Goal: Feedback & Contribution: Submit feedback/report problem

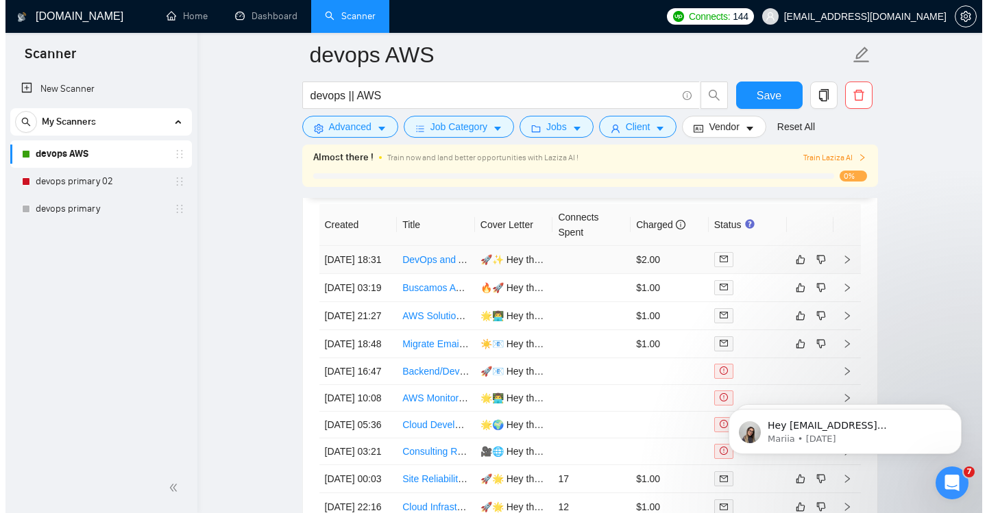
scroll to position [3556, 0]
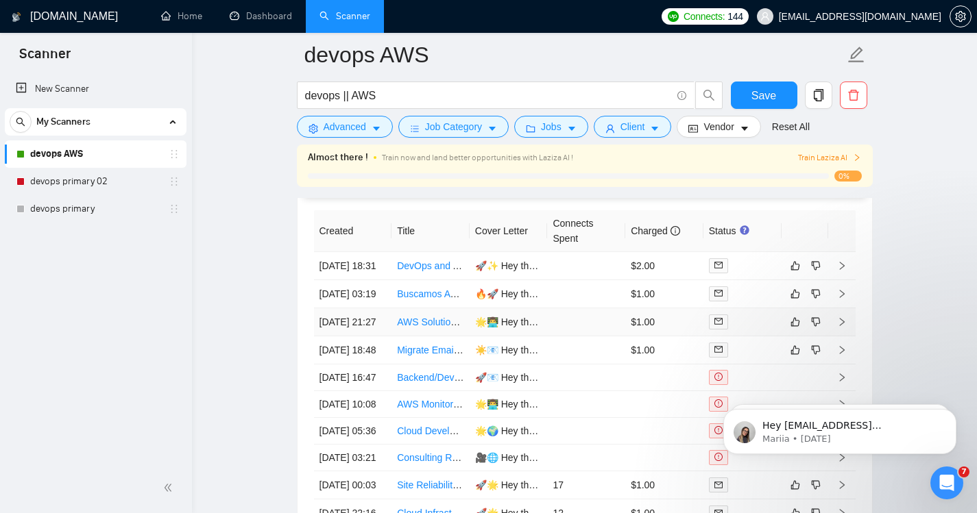
drag, startPoint x: 432, startPoint y: 356, endPoint x: 875, endPoint y: 352, distance: 443.4
click at [842, 326] on icon "right" at bounding box center [841, 322] width 5 height 8
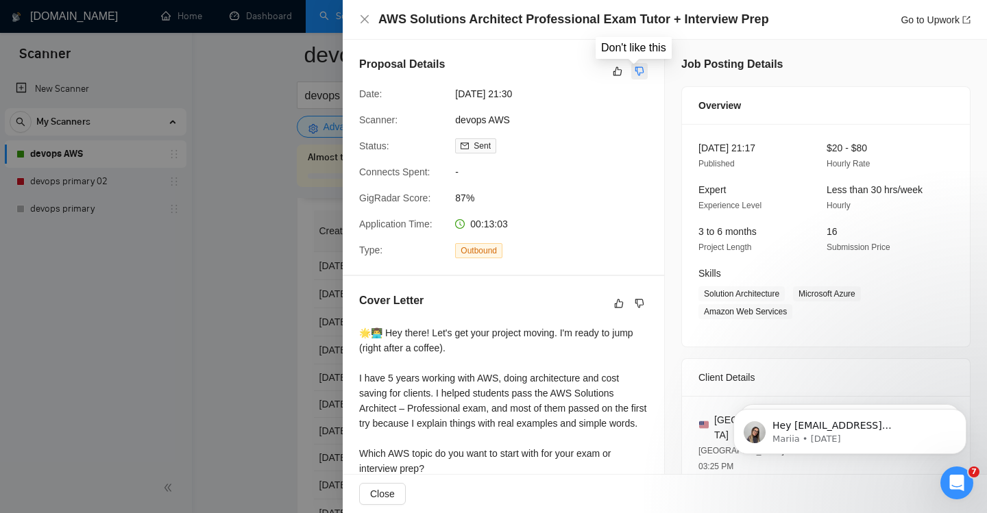
click at [635, 68] on icon "dislike" at bounding box center [640, 71] width 10 height 11
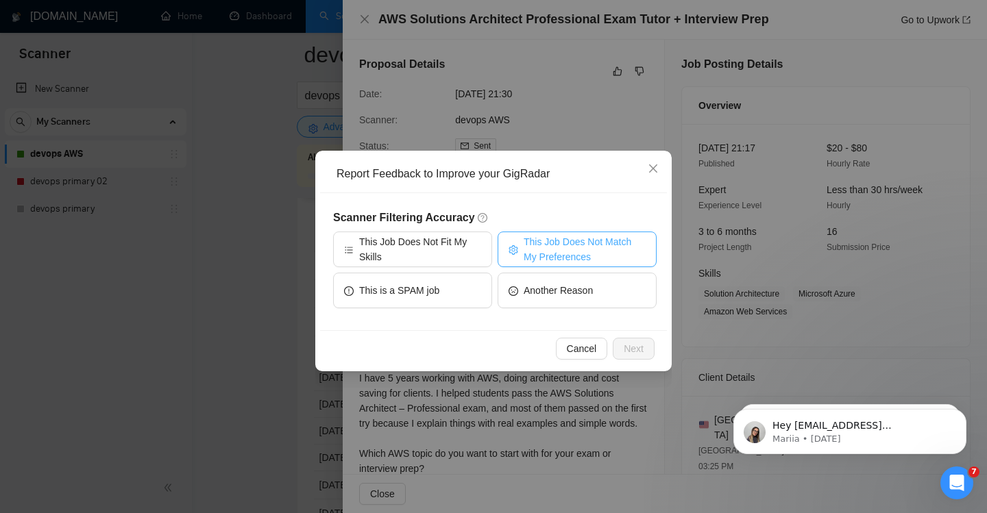
click at [570, 254] on span "This Job Does Not Match My Preferences" at bounding box center [585, 249] width 122 height 30
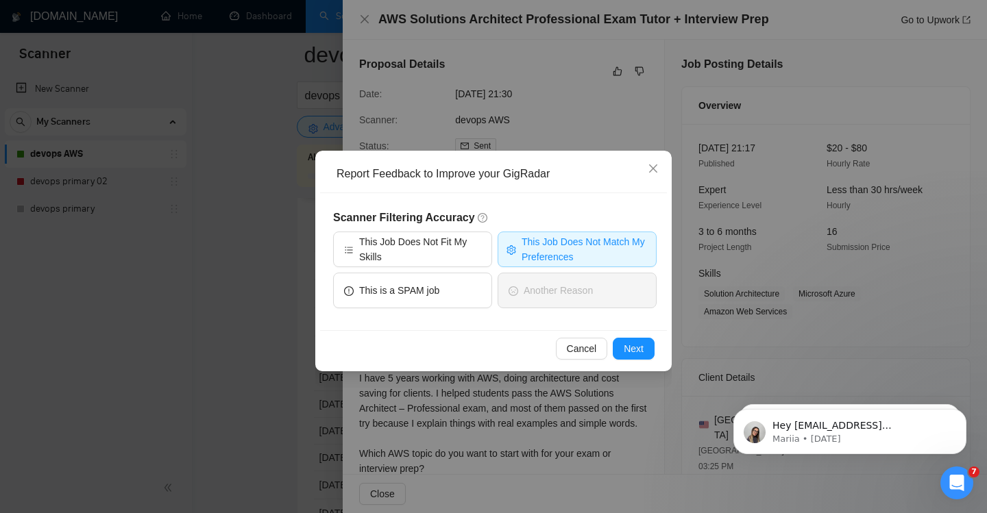
click at [537, 243] on span "This Job Does Not Match My Preferences" at bounding box center [585, 249] width 126 height 30
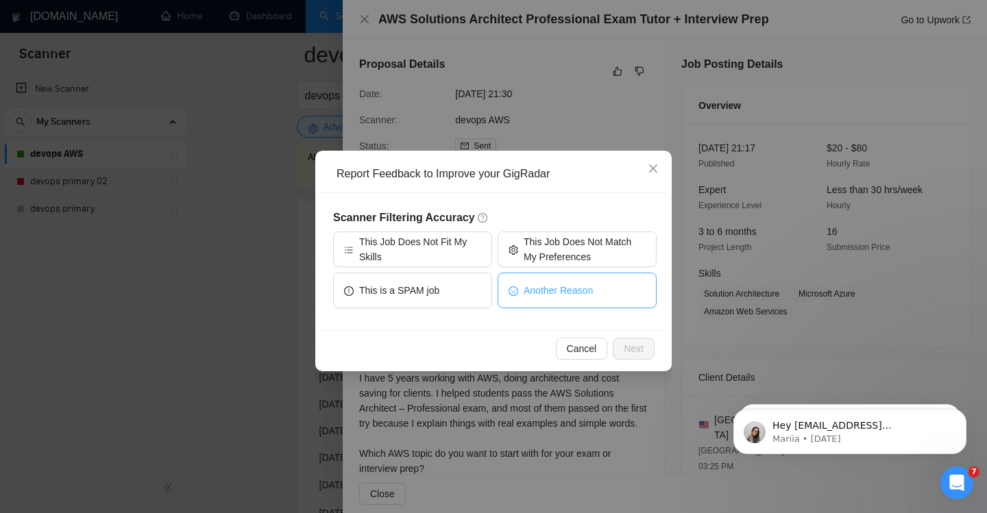
click at [546, 290] on span "Another Reason" at bounding box center [558, 290] width 69 height 15
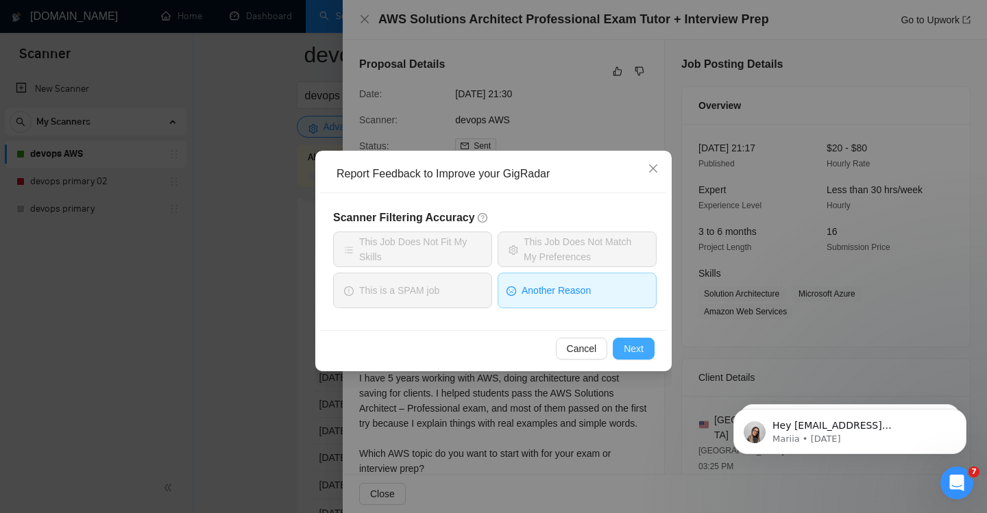
click at [630, 343] on span "Next" at bounding box center [634, 348] width 20 height 15
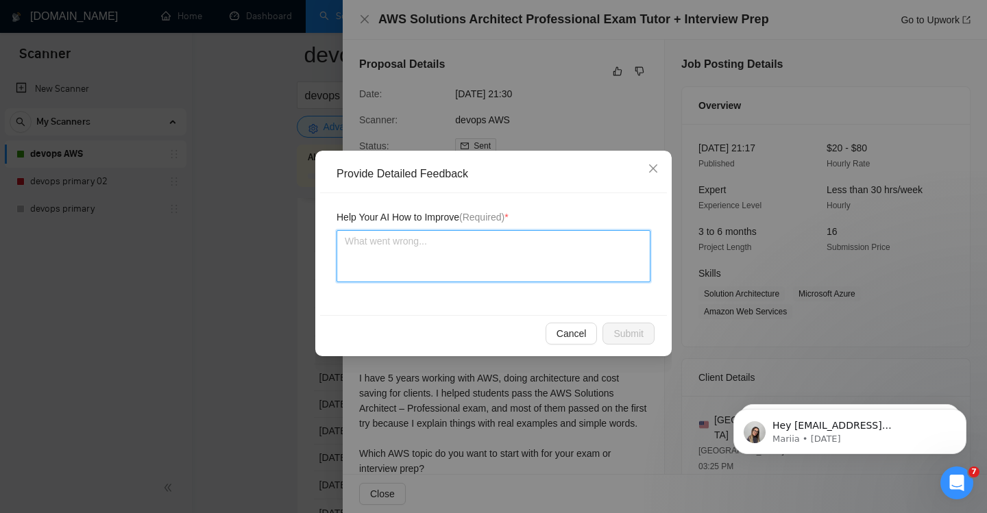
click at [382, 252] on textarea at bounding box center [494, 256] width 314 height 52
type textarea "th"
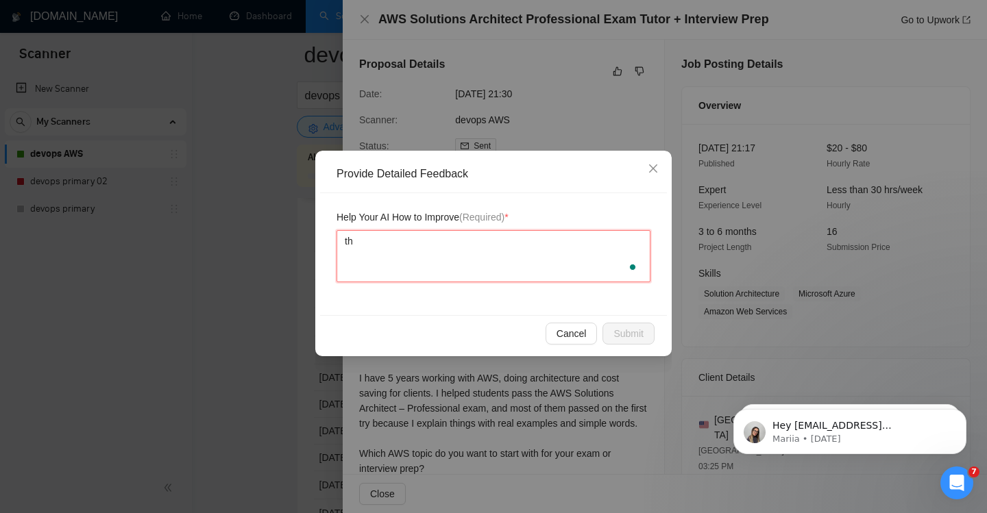
type textarea "thi"
type textarea "this"
type textarea "this j"
type textarea "this jo"
type textarea "this job"
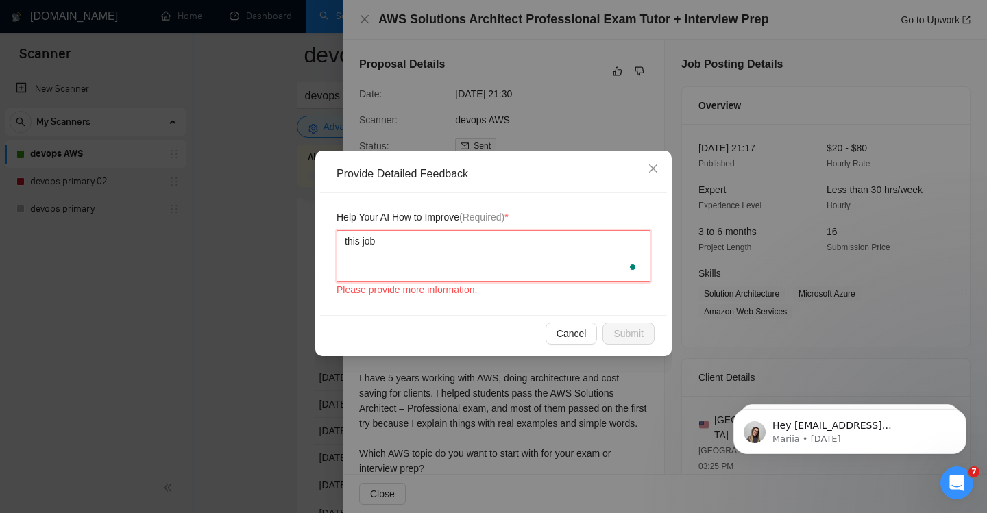
type textarea "this job"
type textarea "this job i"
type textarea "this job is"
type textarea "this job is a"
type textarea "this job is ab"
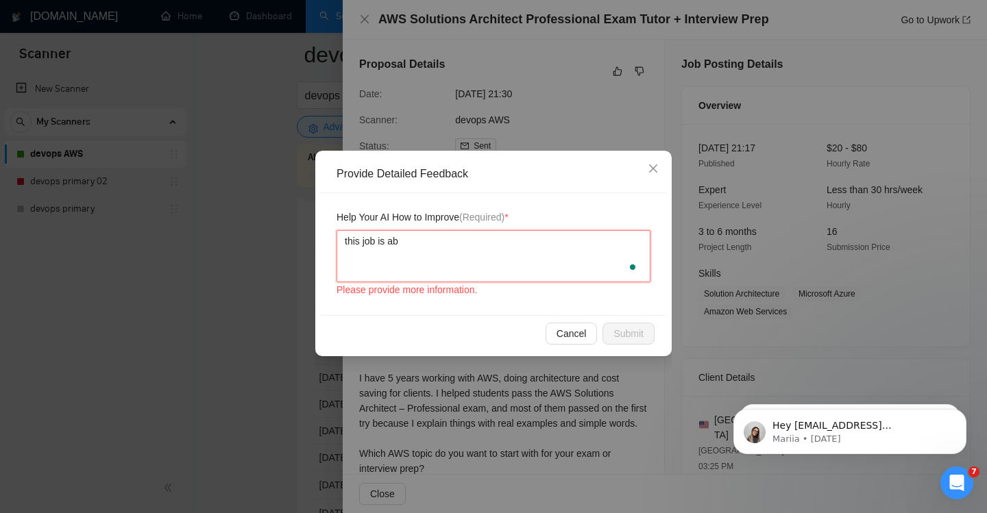
type textarea "this job is abo"
type textarea "this job is abou"
type textarea "this job is about"
type textarea "this job is about te"
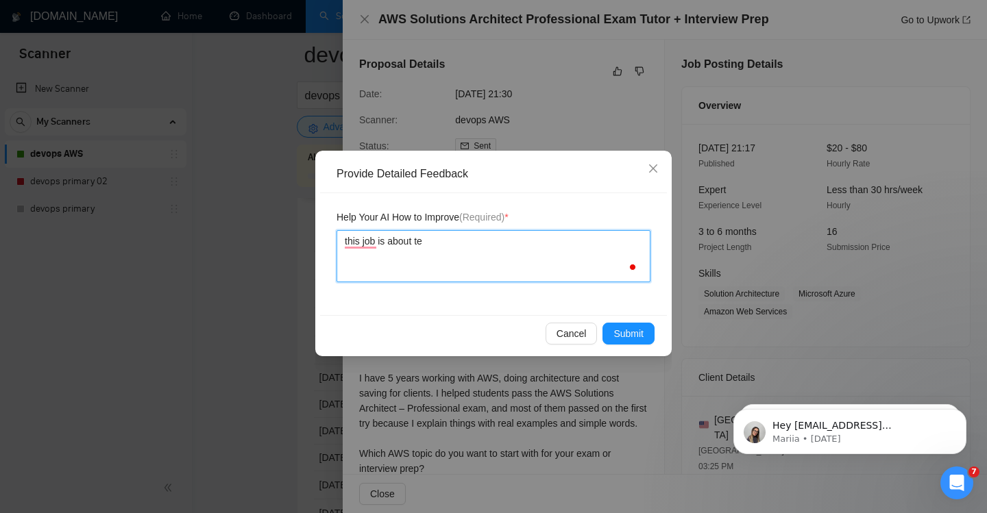
type textarea "this job is about tea"
type textarea "this job is about teac"
type textarea "this job is about teach"
type textarea "this job is about teachin"
type textarea "this job is about teaching"
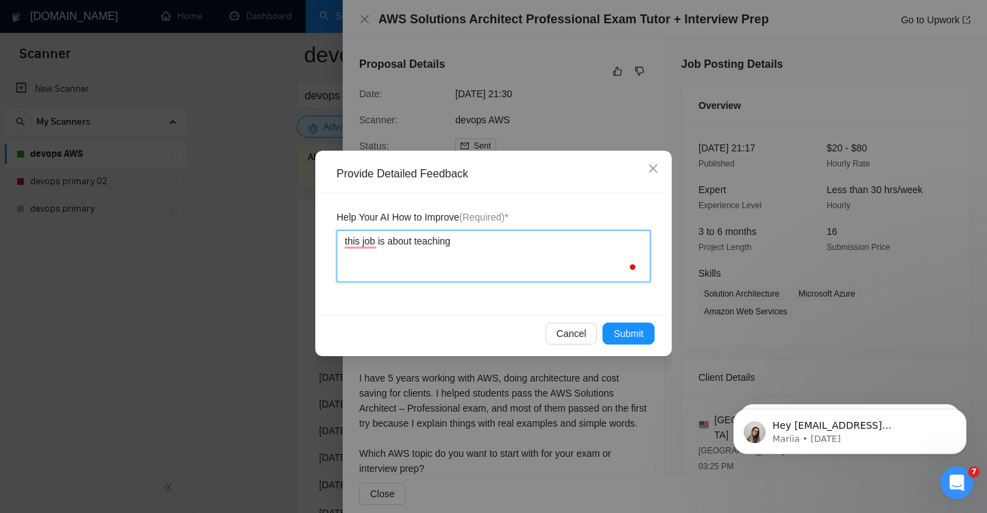
type textarea "this job is about teaching"
type textarea "this job is about teaching o"
type textarea "this job is about teaching or"
type textarea "this job is about teaching o"
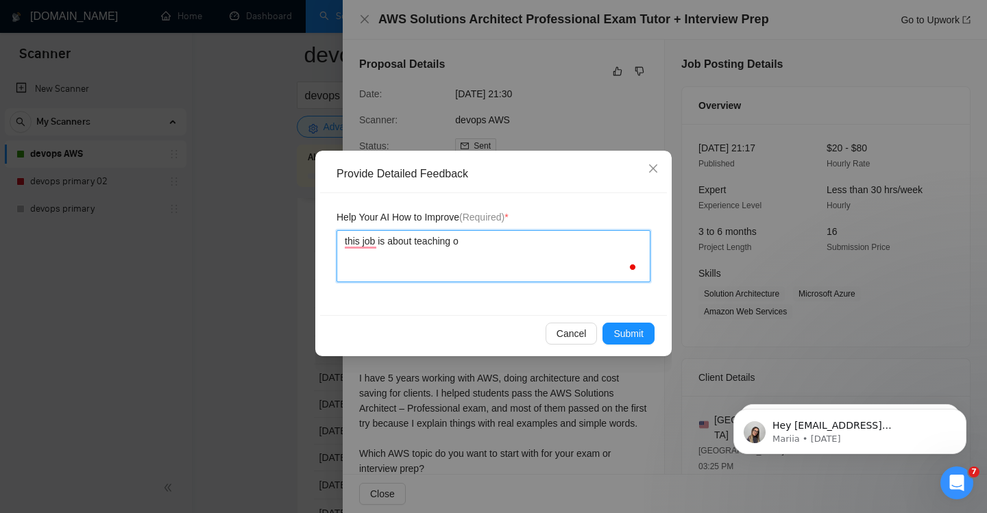
type textarea "this job is about teaching"
type textarea "this job is about teaching o"
type textarea "this job is about teaching or"
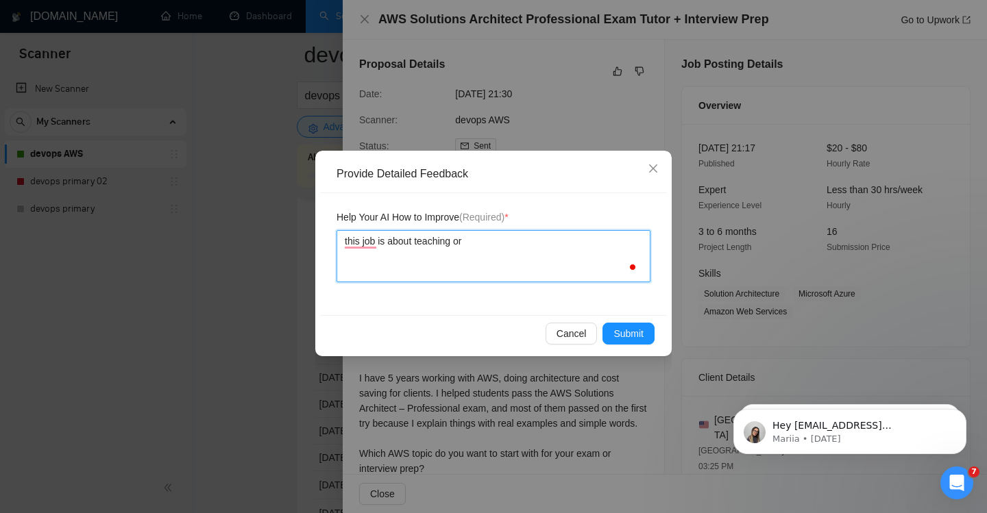
type textarea "this job is about teaching or"
type textarea "this job is about teaching or b"
type textarea "this job is about teaching or be"
type textarea "this job is about teaching or bei"
type textarea "this job is about teaching or bein"
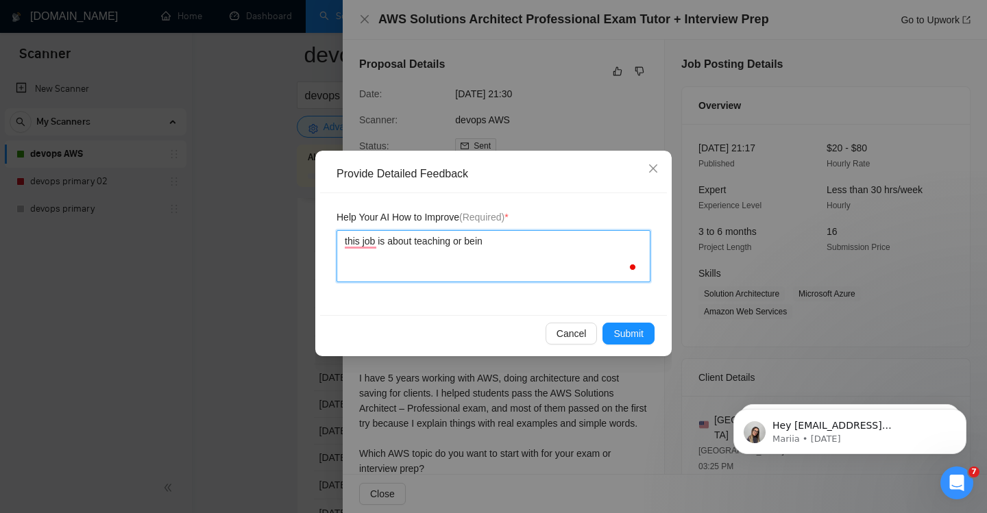
type textarea "this job is about teaching or beinf"
type textarea "this job is about teaching or bein"
type textarea "this job is about teaching or being"
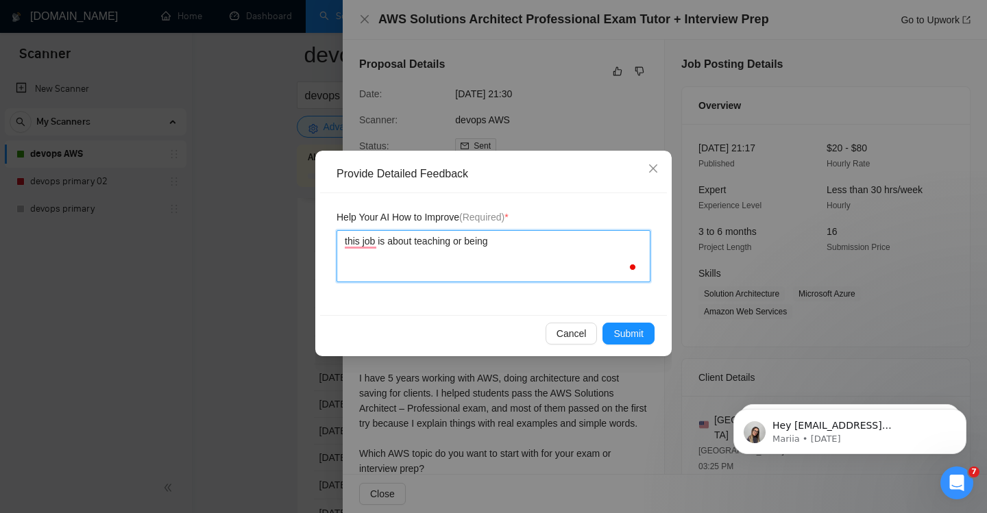
type textarea "this job is about teaching or being"
type textarea "this job is about teaching or being a"
type textarea "this job is about teaching or being a t"
type textarea "this job is about teaching or being a tu"
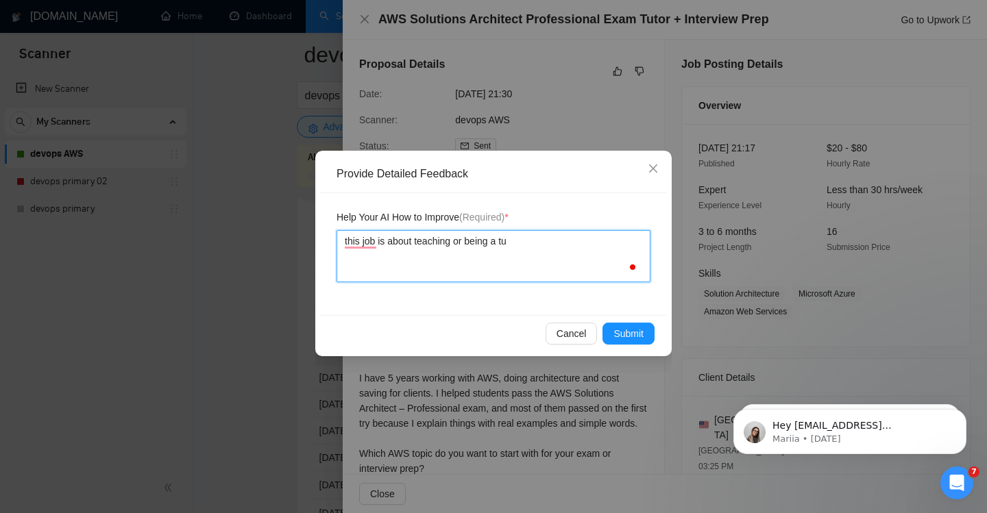
type textarea "this job is about teaching or being a tut"
type textarea "this job is about teaching or being a tuto"
type textarea "this job is about teaching or being a tutor"
type textarea "this job is about teaching or being a tutor f"
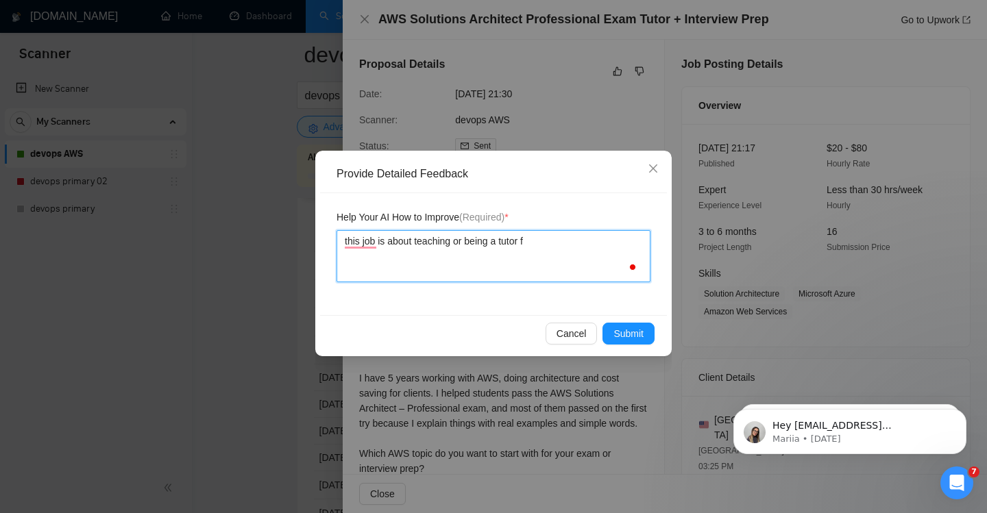
type textarea "this job is about teaching or being a tutor fo"
type textarea "this job is about teaching or being a tutor for"
type textarea "this job is about teaching or being a tutor for s"
type textarea "this job is about teaching or being a tutor for so"
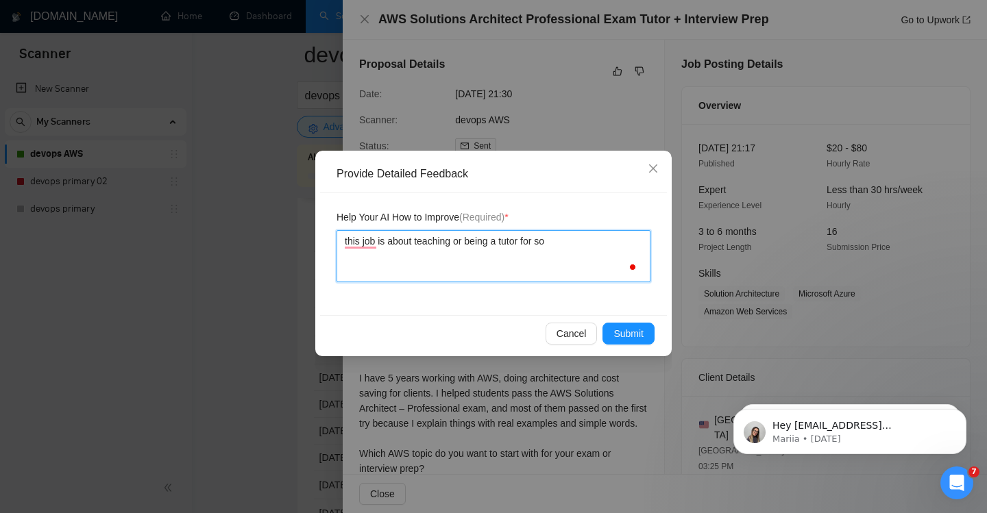
type textarea "this job is about teaching or being a tutor for som"
type textarea "this job is about teaching or being a tutor for some"
type textarea "this job is about teaching or being a tutor for some i"
type textarea "this job is about teaching or being a tutor for some it"
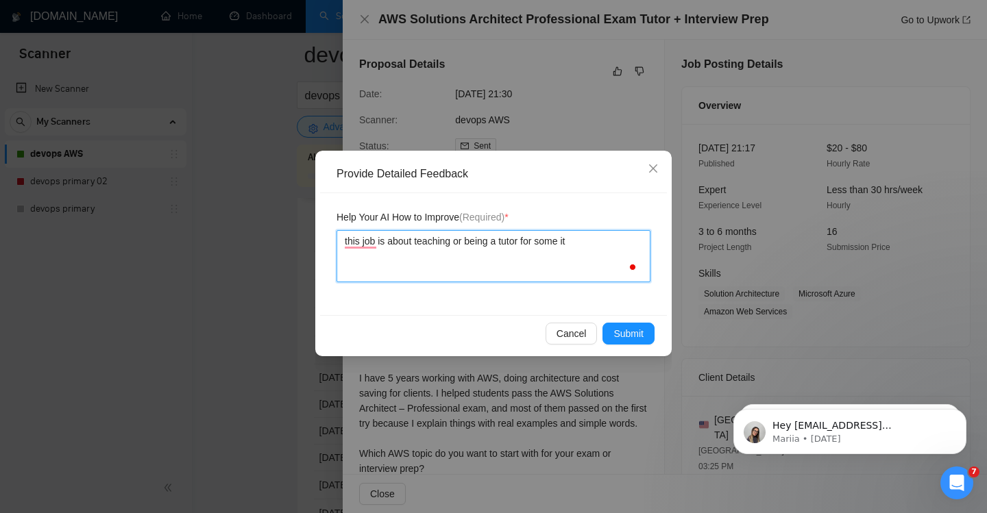
type textarea "this job is about teaching or being a tutor for some its"
type textarea "this job is about teaching or being a tutor for some its n"
type textarea "this job is about teaching or being a tutor for some its not"
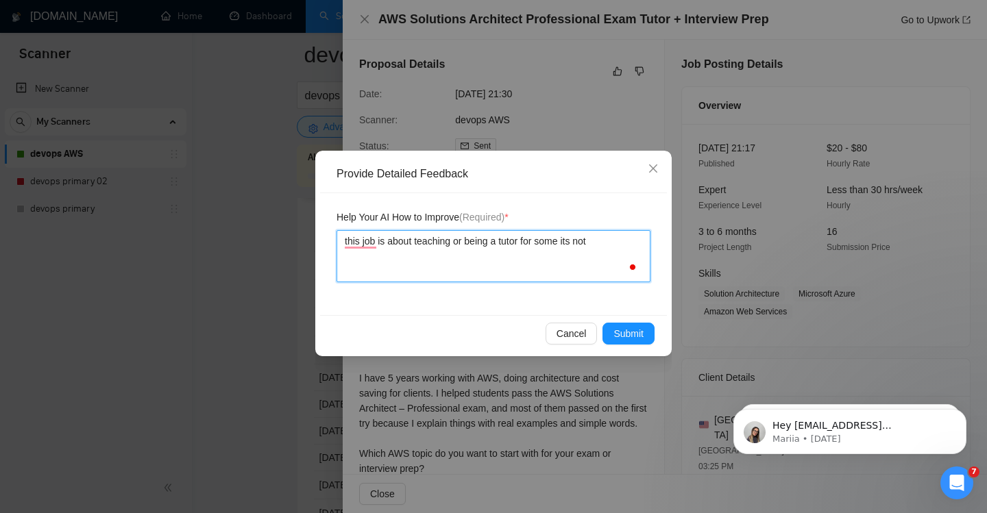
type textarea "this job is about teaching or being a tutor for some its not m"
type textarea "this job is about teaching or being a tutor for some its not my"
type textarea "this job is about teaching or being a tutor for some its not my a"
type textarea "this job is about teaching or being a tutor for some its not my are"
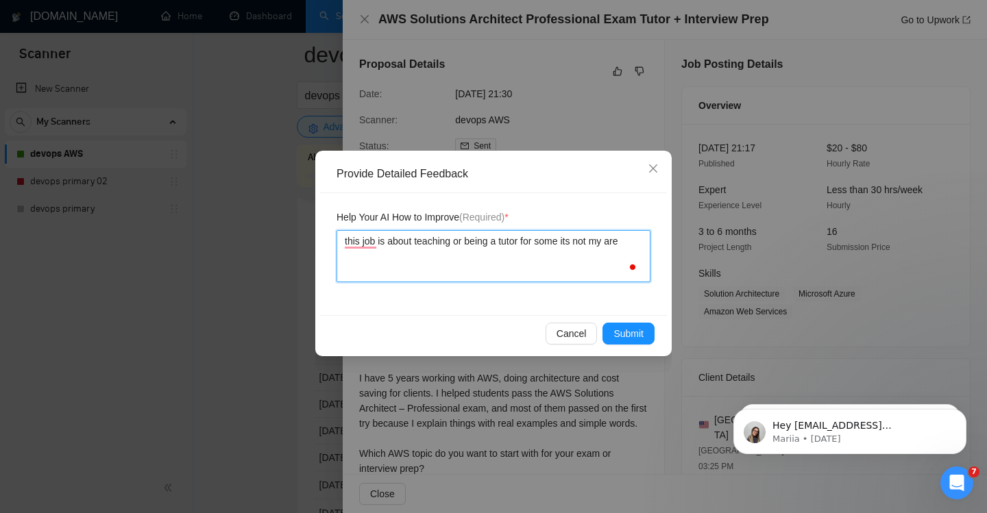
type textarea "this job is about teaching or being a tutor for some its not my ares"
type textarea "this job is about teaching or being a tutor for some its not my ares o"
type textarea "this job is about teaching or being a tutor for some its not my ares of"
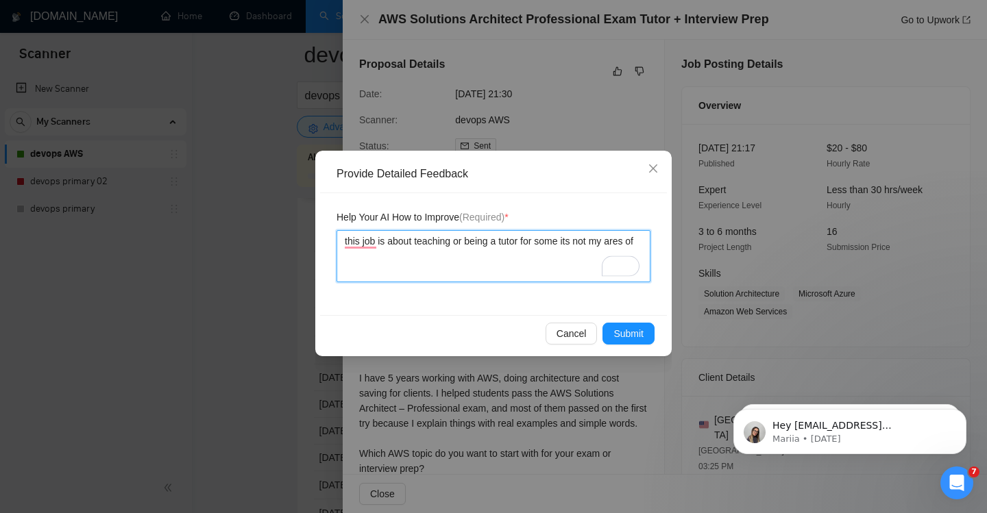
type textarea "this job is about teaching or being a tutor for some its not my ares of e"
type textarea "this job is about teaching or being a tutor for some its not my ares of ex"
type textarea "this job is about teaching or being a tutor for some its not my ares of exp"
type textarea "this job is about teaching or being a tutor for some its not my ares of expe"
type textarea "this job is about teaching or being a tutor for some its not my ares of exper"
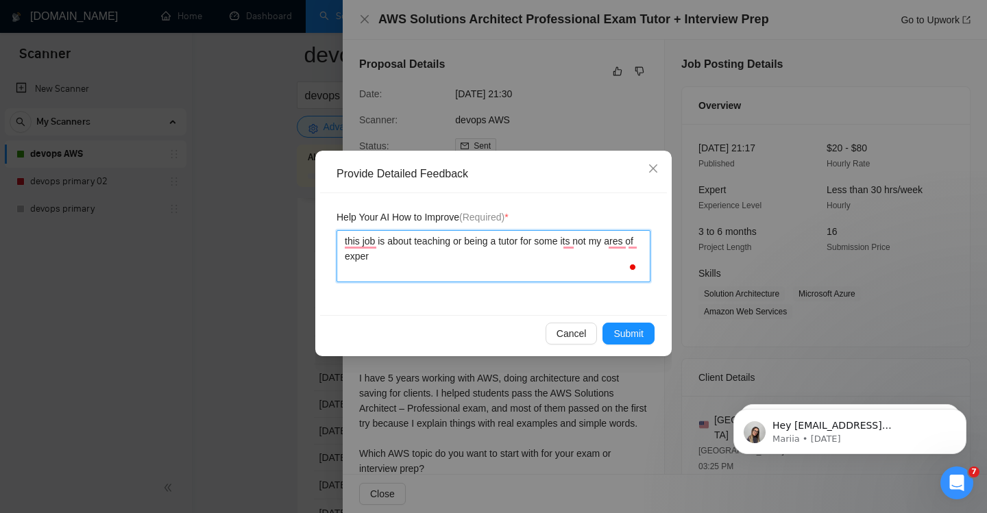
type textarea "this job is about teaching or being a tutor for some its not my ares of expert"
type textarea "this job is about teaching or being a tutor for some its not my ares of experti"
type textarea "this job is about teaching or being a tutor for some its not my ares of expertis"
type textarea "this job is about teaching or being a tutor for some its not my ares of experti…"
click at [617, 241] on textarea "this job is about teaching or being a tutor for some its not my ares of experti…" at bounding box center [494, 256] width 314 height 52
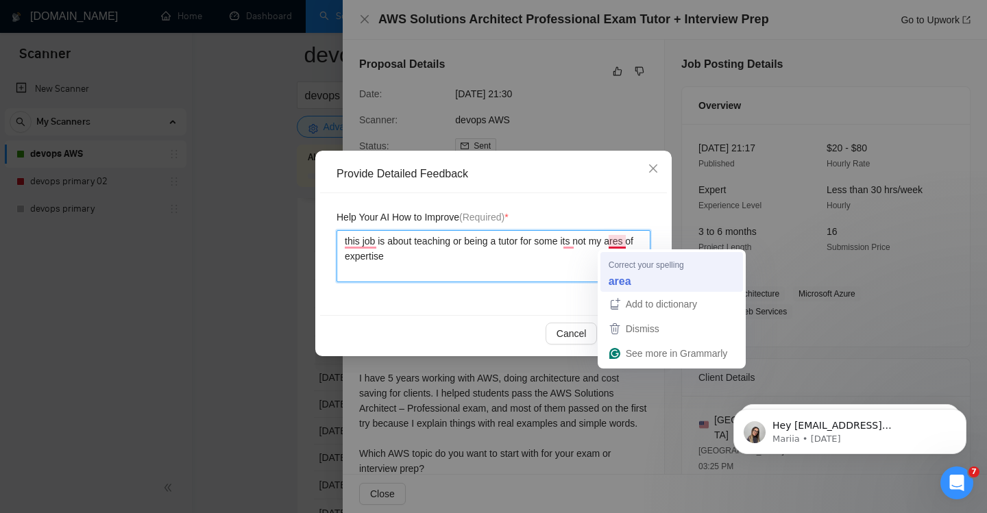
type textarea "this job is about teaching or being a tutor for some its not my ares of experti…"
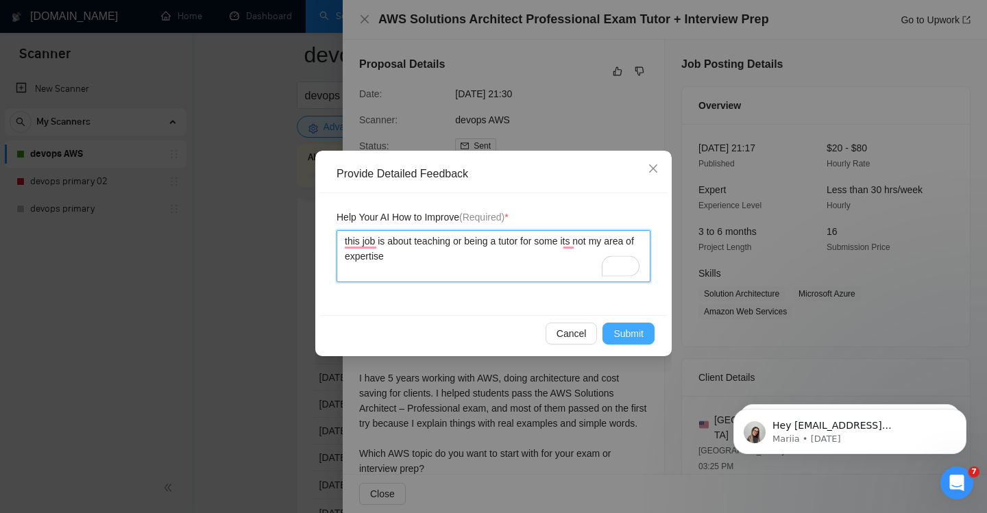
type textarea "this job is about teaching or being a tutor for some its not my area of experti…"
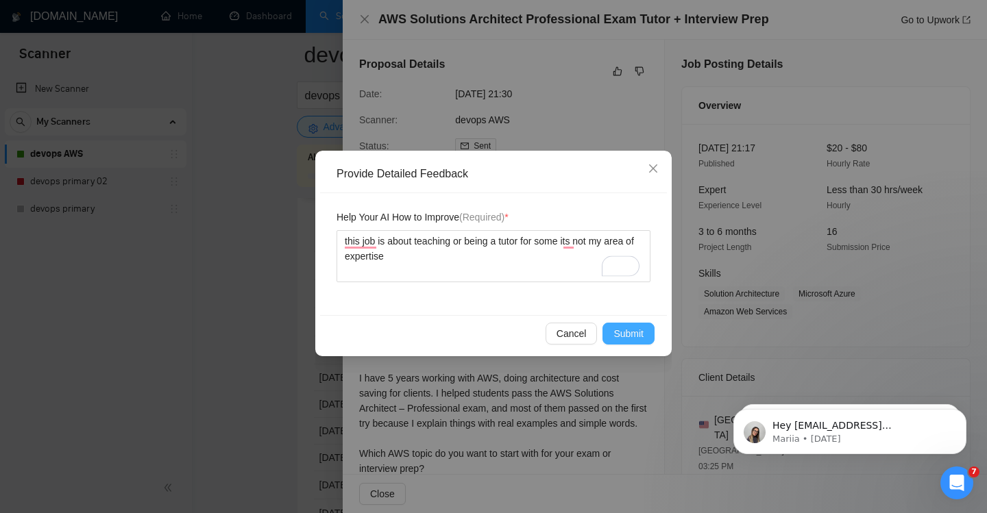
click at [624, 337] on span "Submit" at bounding box center [628, 333] width 30 height 15
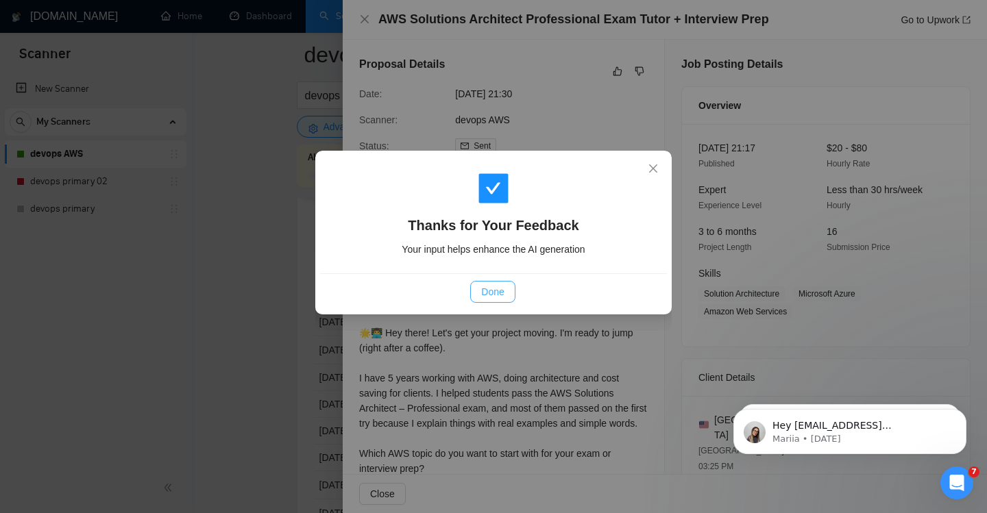
click at [505, 286] on button "Done" at bounding box center [492, 292] width 45 height 22
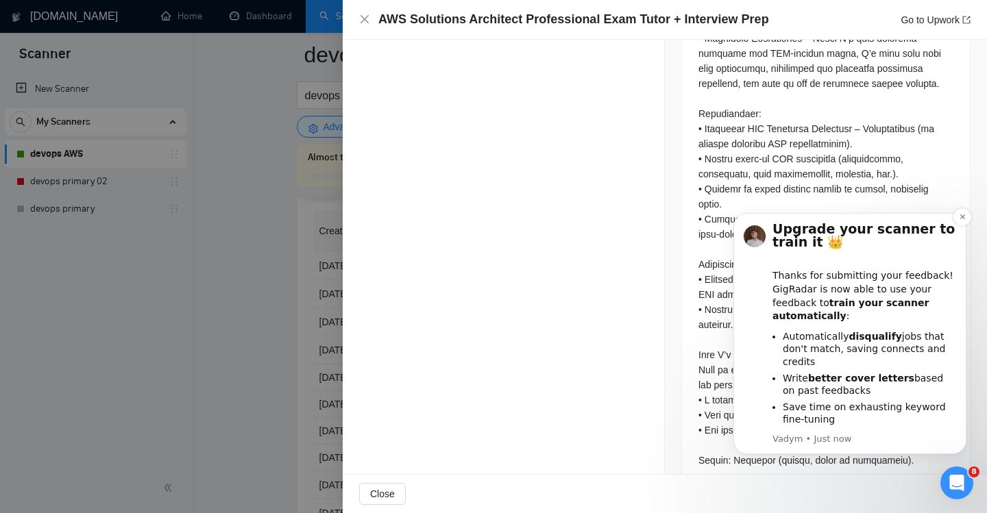
scroll to position [30, 0]
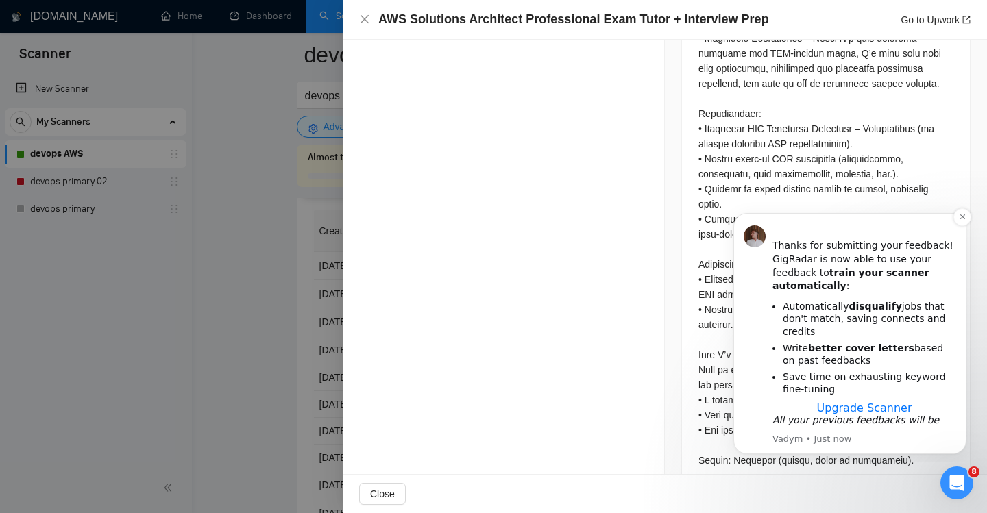
click at [855, 402] on span "Upgrade Scanner" at bounding box center [864, 408] width 95 height 13
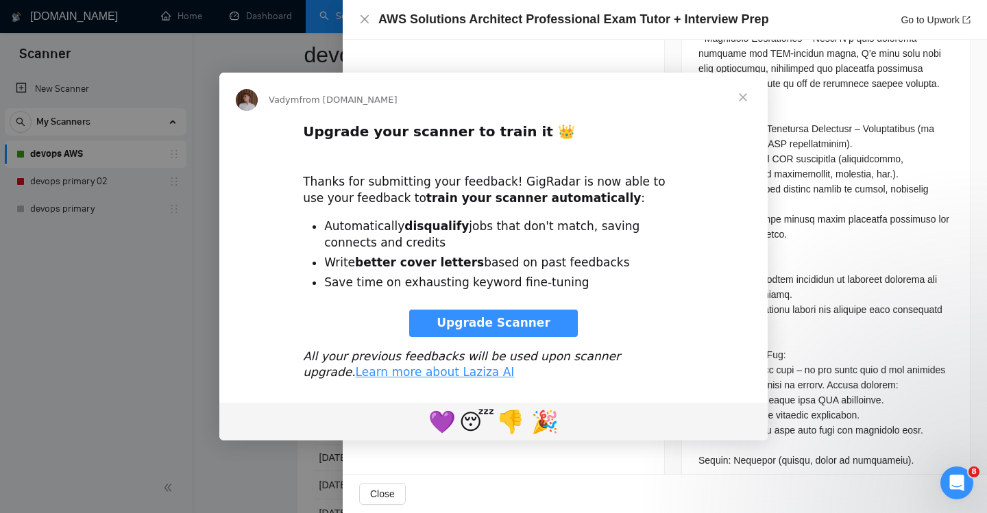
scroll to position [0, 0]
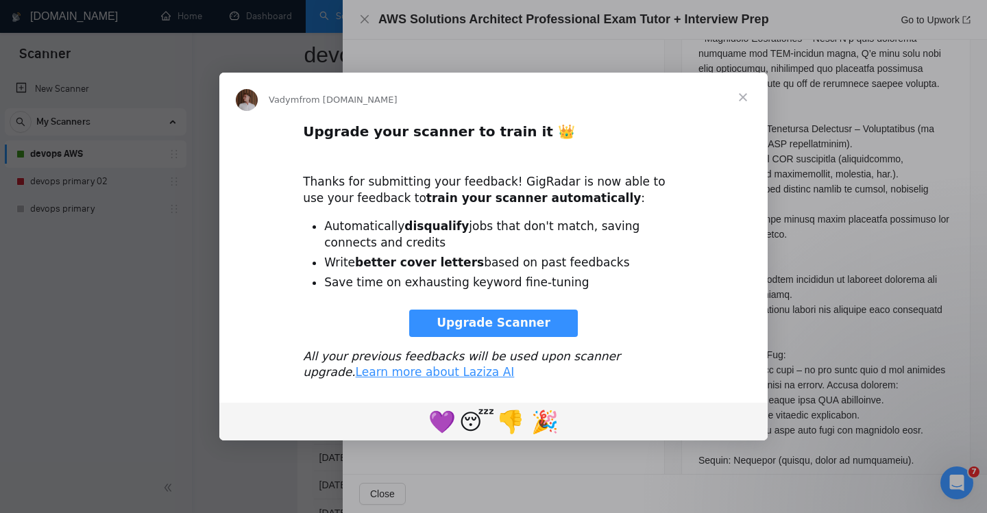
click at [750, 84] on span "Close" at bounding box center [742, 97] width 49 height 49
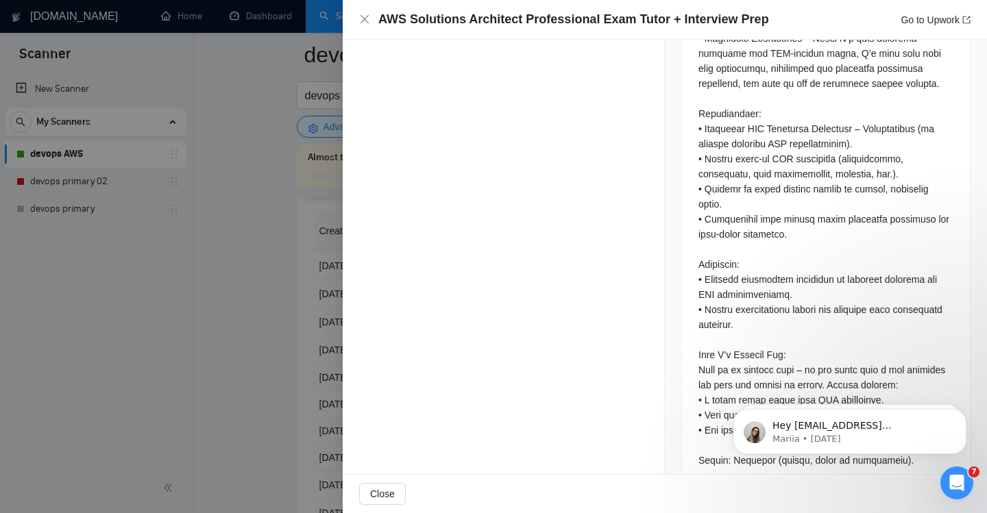
click at [151, 297] on div at bounding box center [493, 256] width 987 height 513
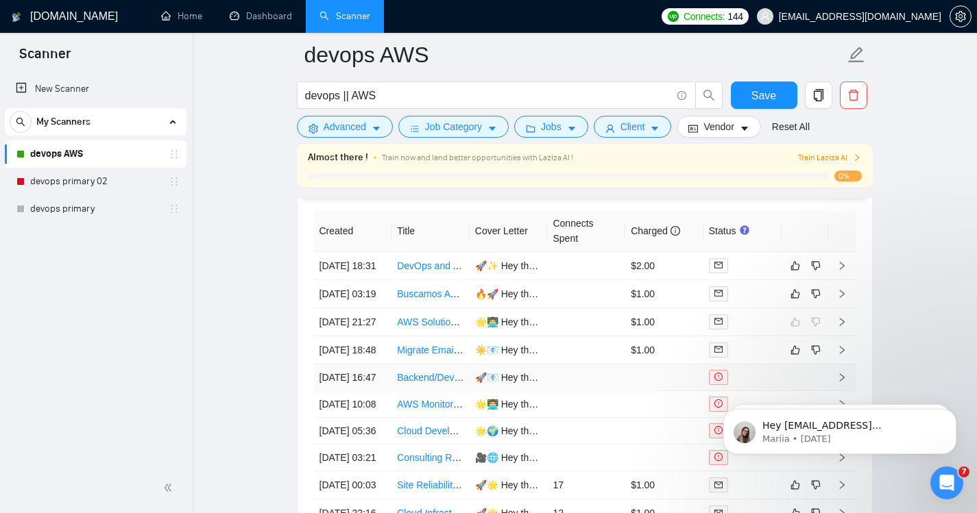
click at [421, 383] on link "Backend/DevOps Engineer – AWS SES Email Infrastructure Setup" at bounding box center [538, 377] width 283 height 11
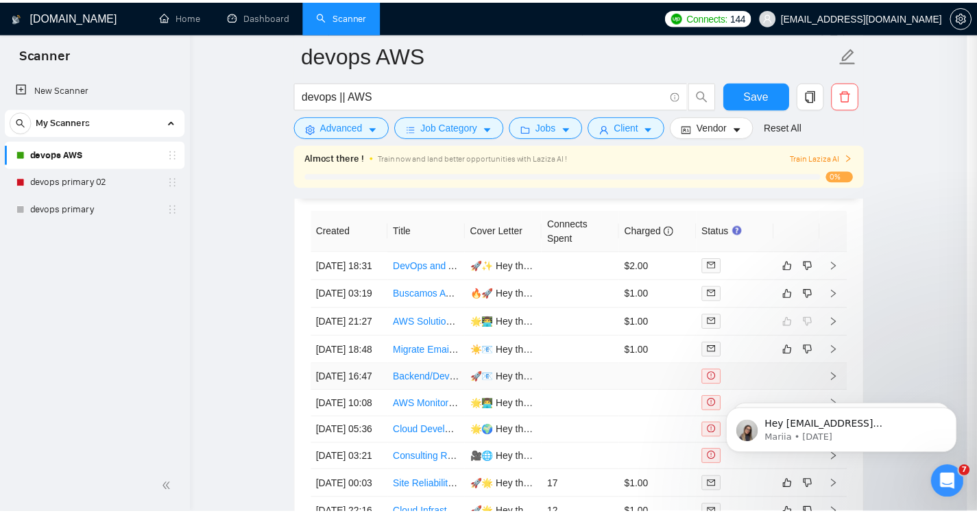
scroll to position [729, 0]
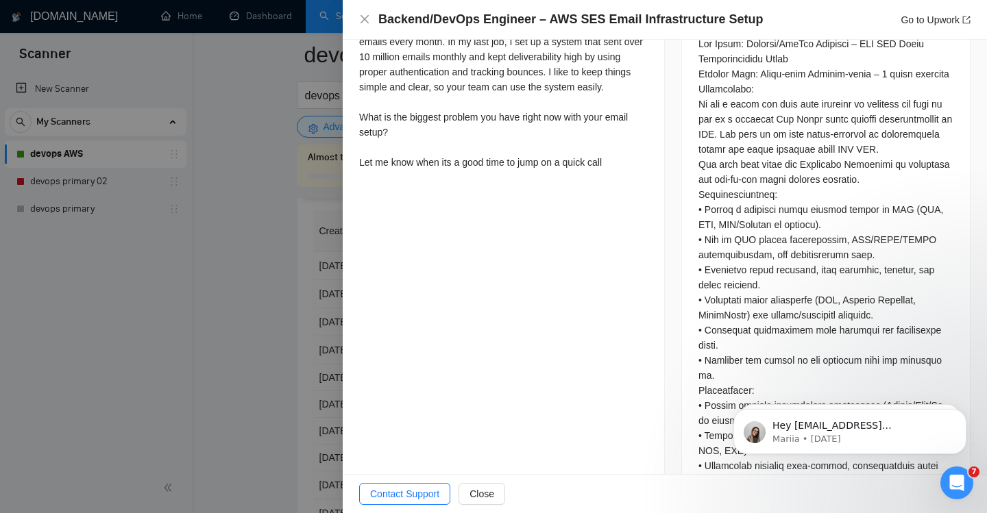
click at [252, 290] on div at bounding box center [493, 256] width 987 height 513
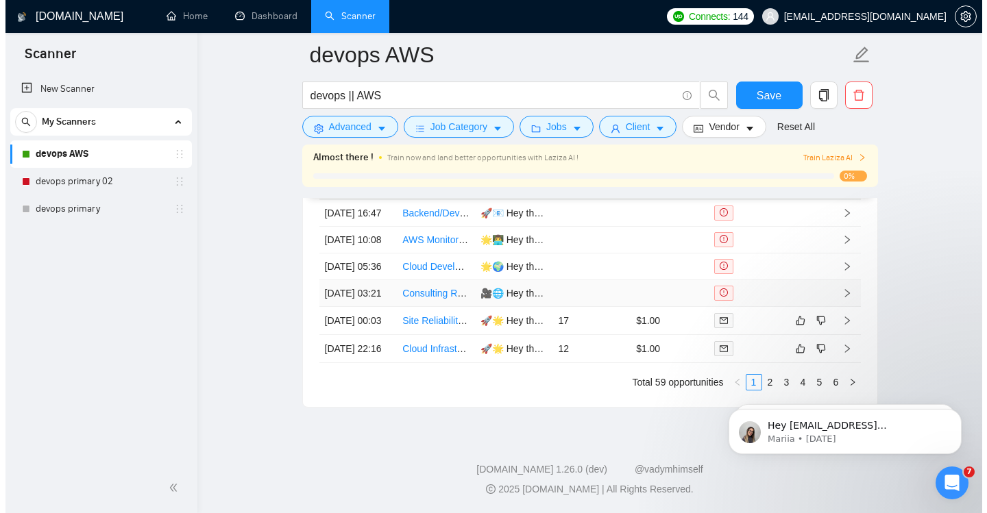
scroll to position [3821, 0]
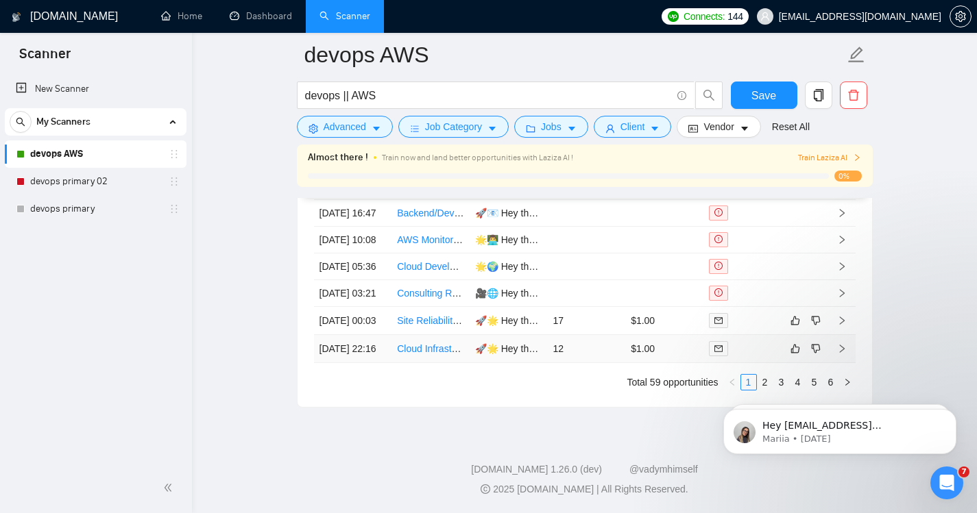
click at [362, 363] on td "[DATE] 22:16" at bounding box center [353, 349] width 78 height 28
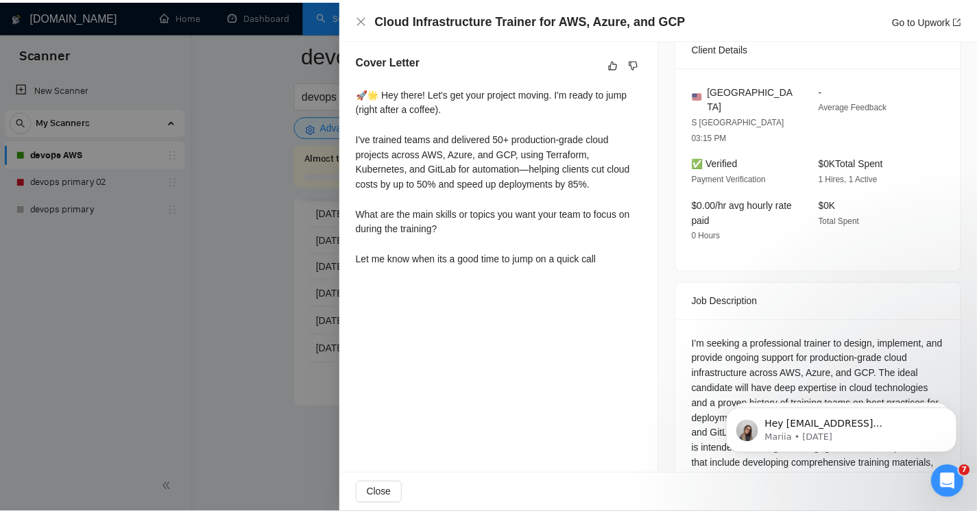
scroll to position [397, 0]
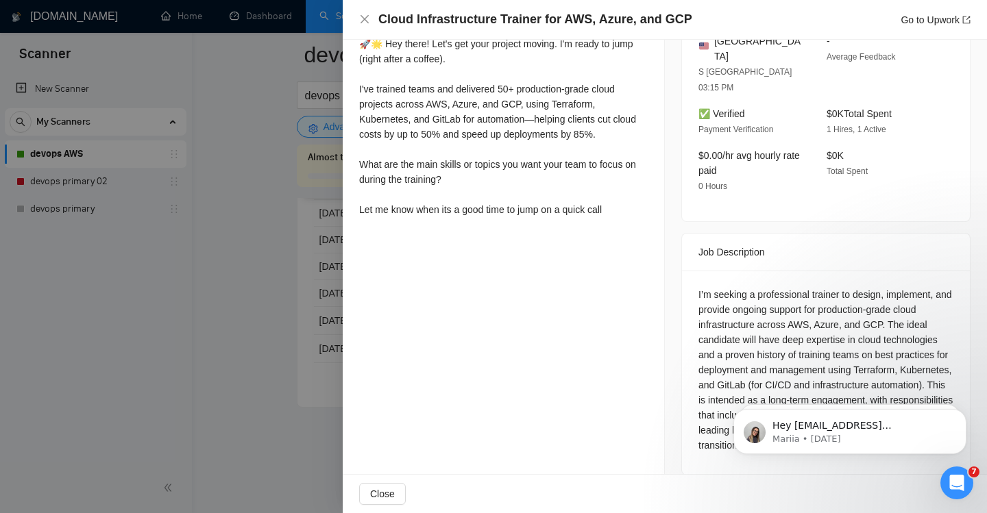
click at [294, 299] on div at bounding box center [493, 256] width 987 height 513
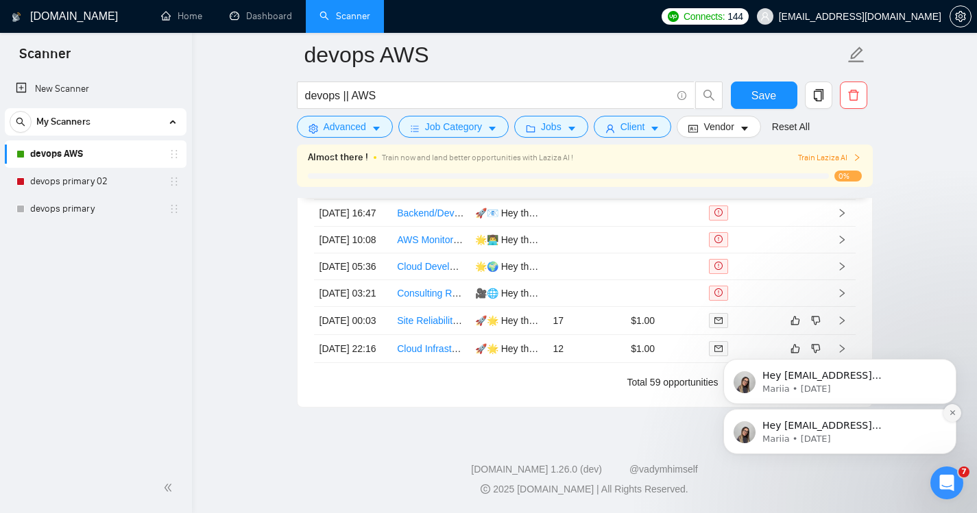
click at [954, 414] on icon "Dismiss notification" at bounding box center [953, 413] width 8 height 8
click at [952, 410] on icon "Dismiss notification" at bounding box center [953, 413] width 8 height 8
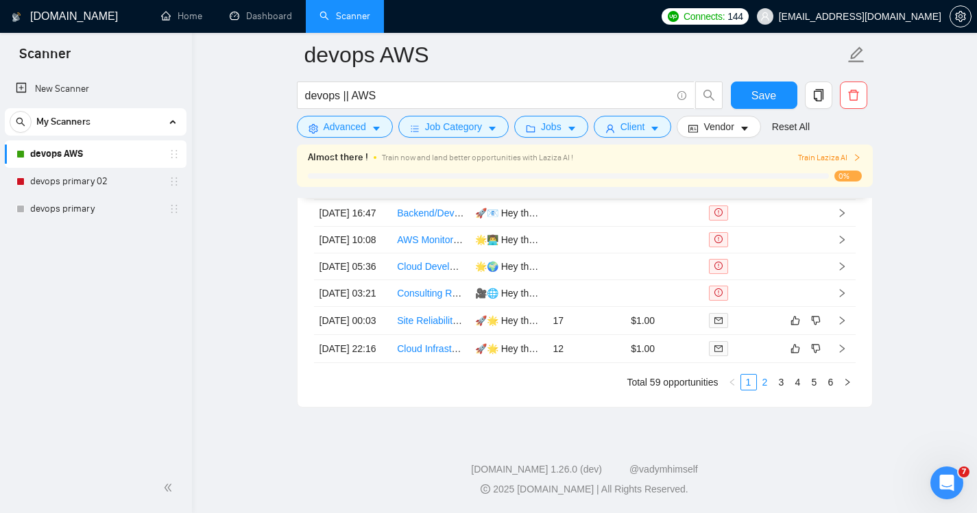
click at [765, 390] on link "2" at bounding box center [764, 382] width 15 height 15
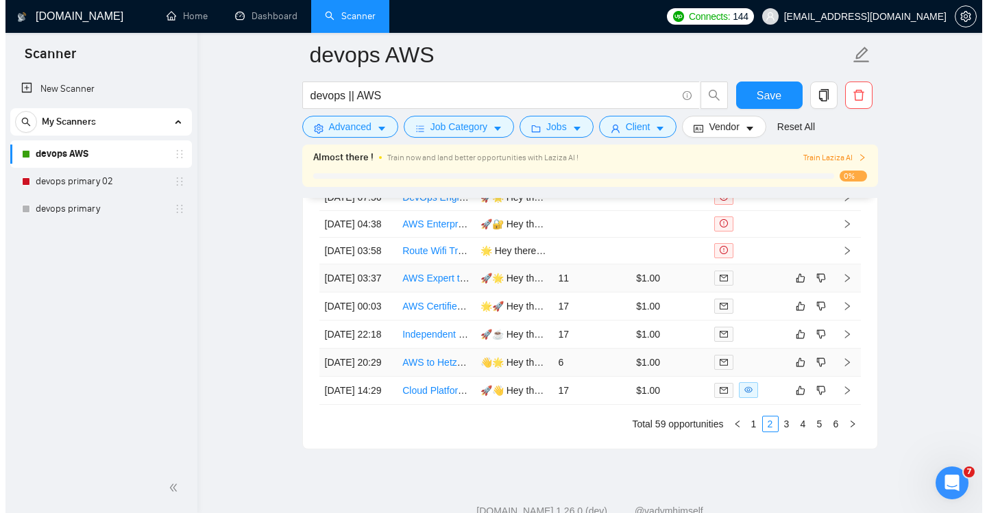
scroll to position [3678, 0]
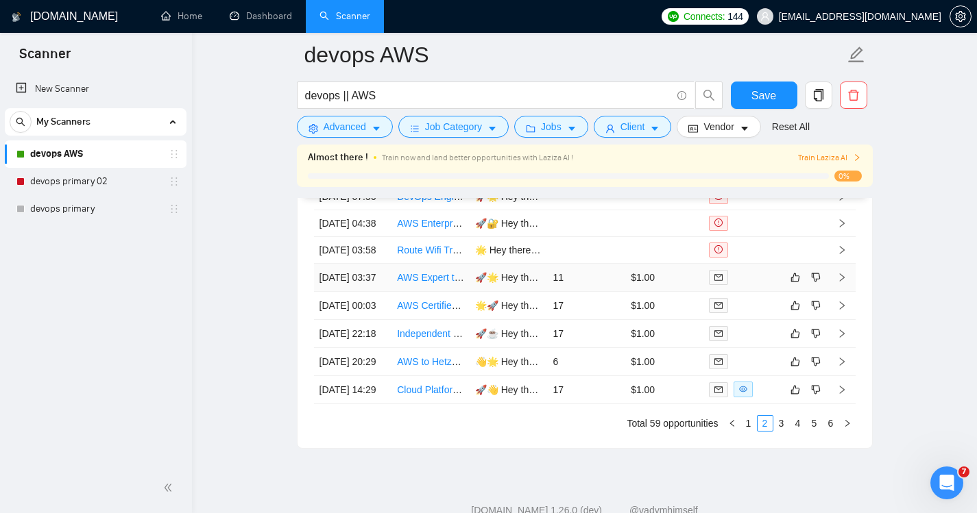
click at [591, 292] on td "11" at bounding box center [586, 278] width 78 height 28
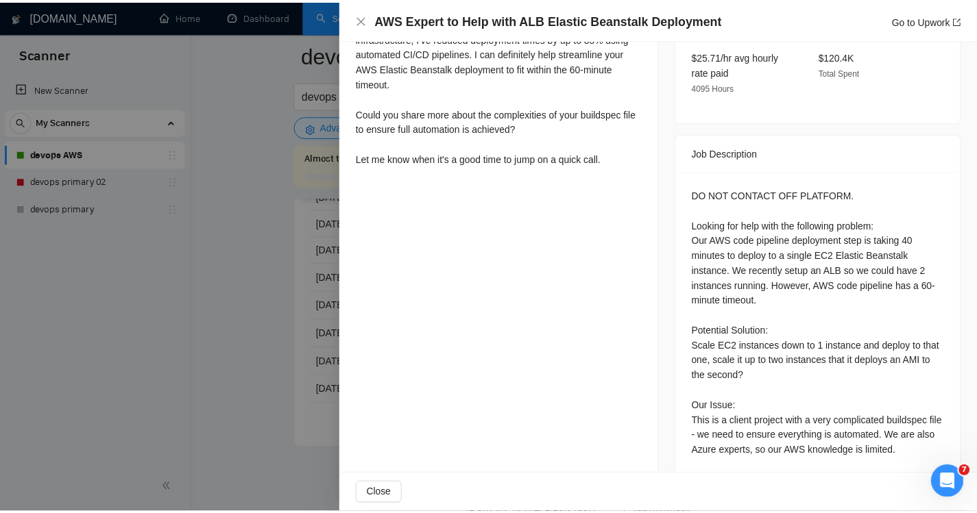
scroll to position [478, 0]
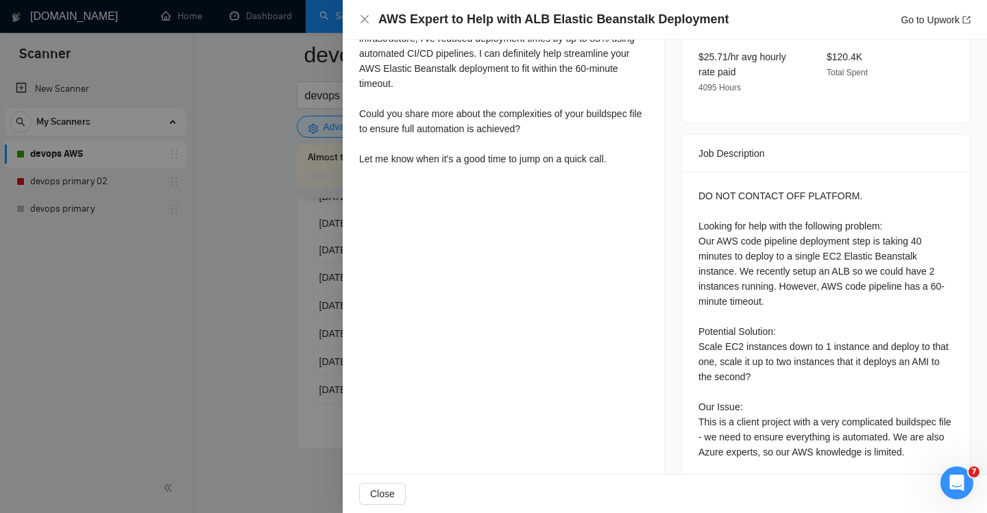
click at [195, 280] on div at bounding box center [493, 256] width 987 height 513
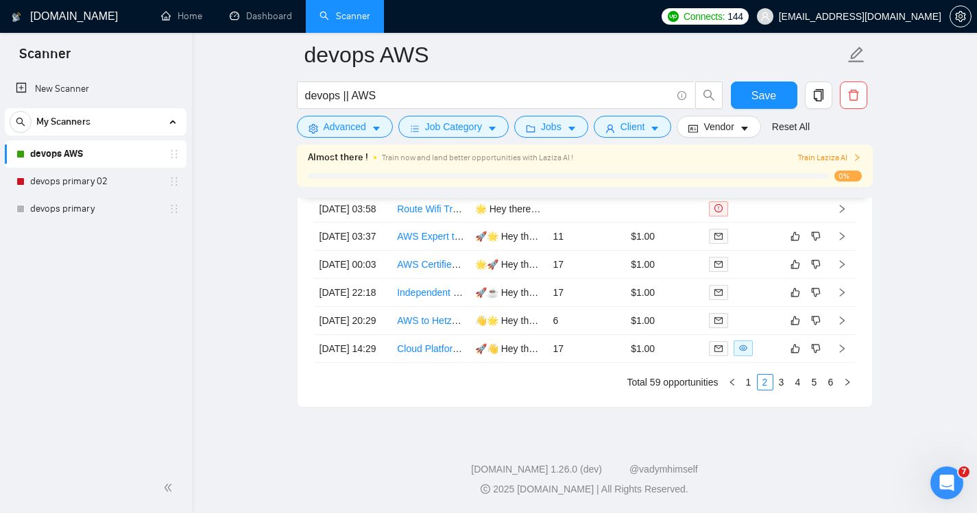
scroll to position [3865, 0]
click at [753, 385] on link "1" at bounding box center [748, 382] width 15 height 15
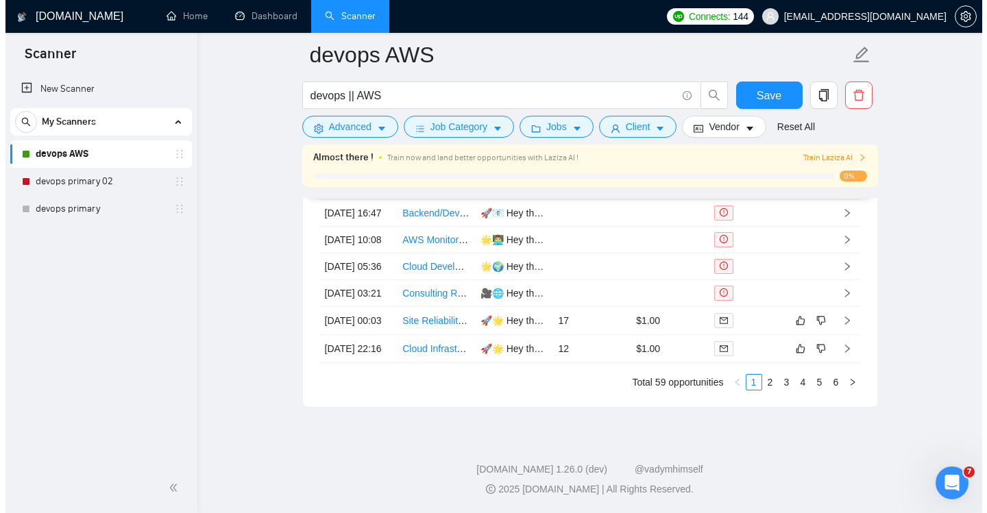
scroll to position [3782, 0]
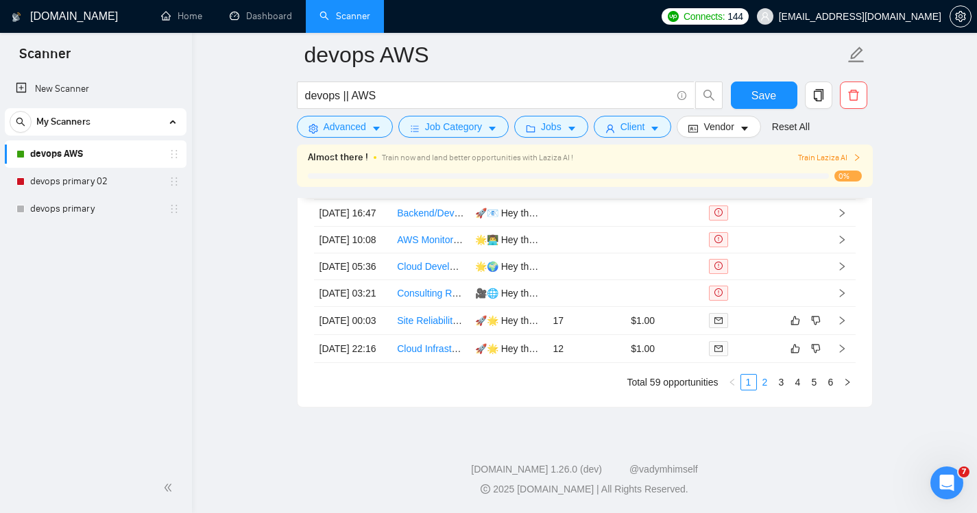
click at [765, 390] on link "2" at bounding box center [764, 382] width 15 height 15
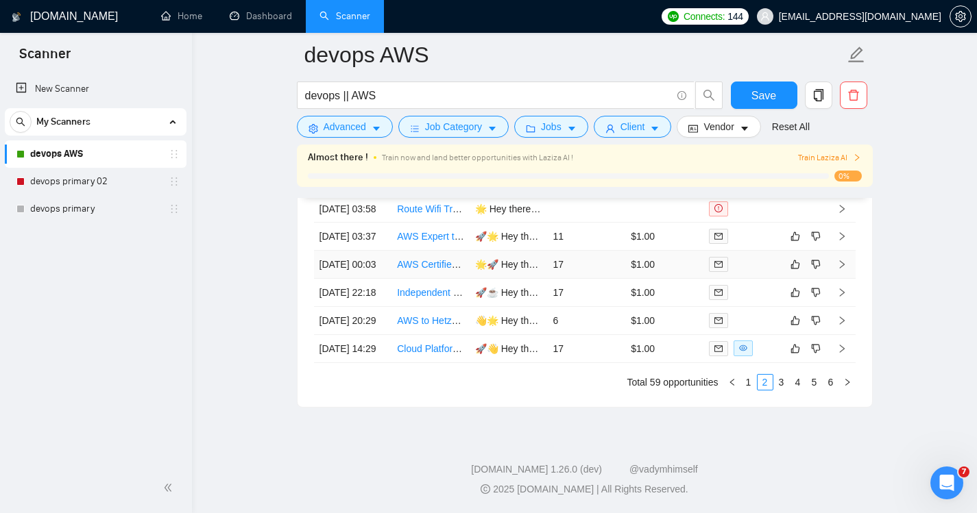
click at [575, 279] on td "17" at bounding box center [586, 265] width 78 height 28
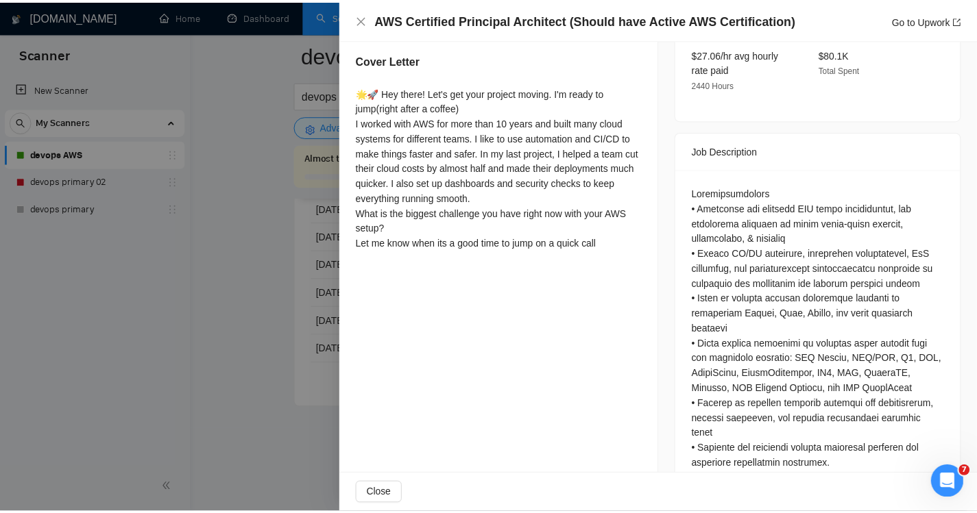
scroll to position [527, 0]
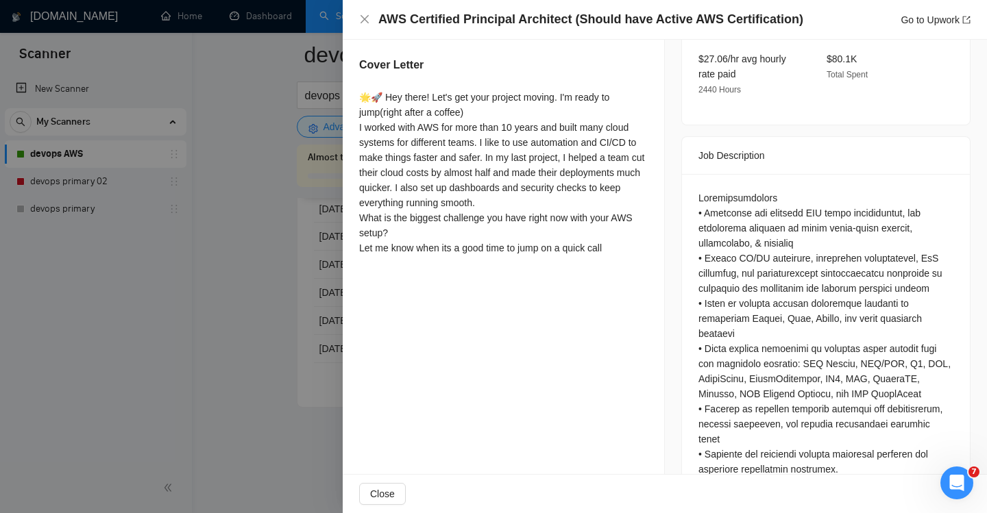
click at [274, 73] on div at bounding box center [493, 256] width 987 height 513
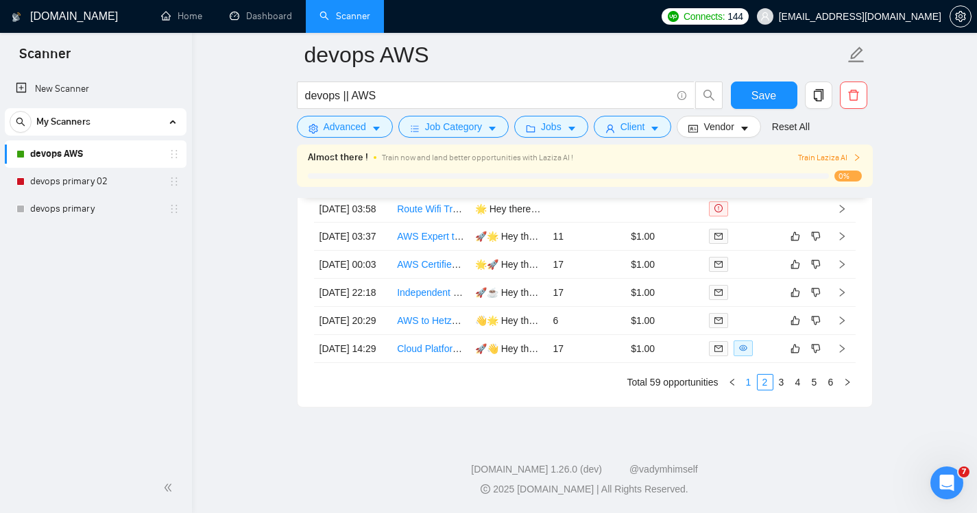
click at [748, 390] on link "1" at bounding box center [748, 382] width 15 height 15
